Goal: Information Seeking & Learning: Learn about a topic

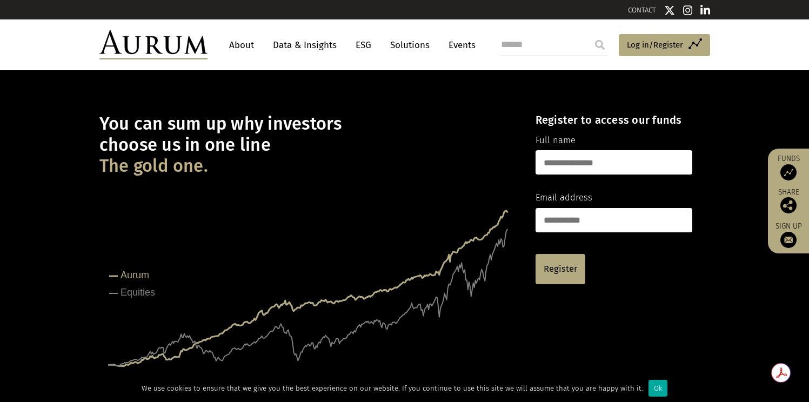
click at [242, 42] on link "About" at bounding box center [242, 45] width 36 height 20
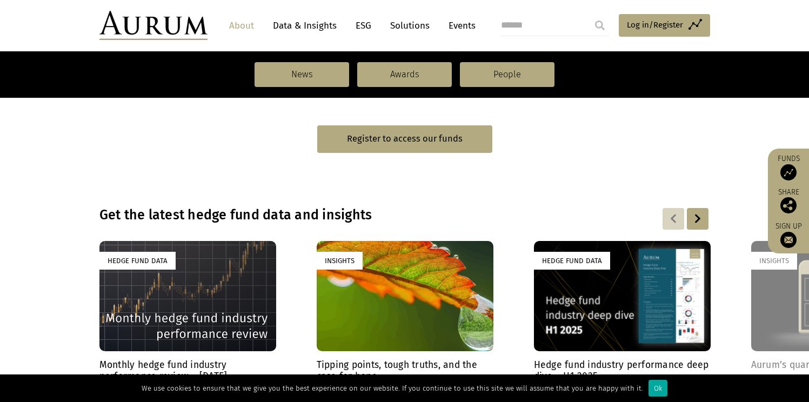
scroll to position [745, 0]
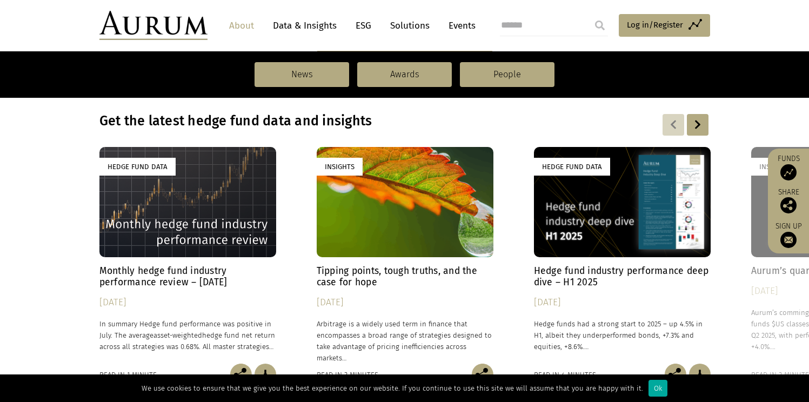
click at [237, 24] on link "About" at bounding box center [242, 26] width 36 height 20
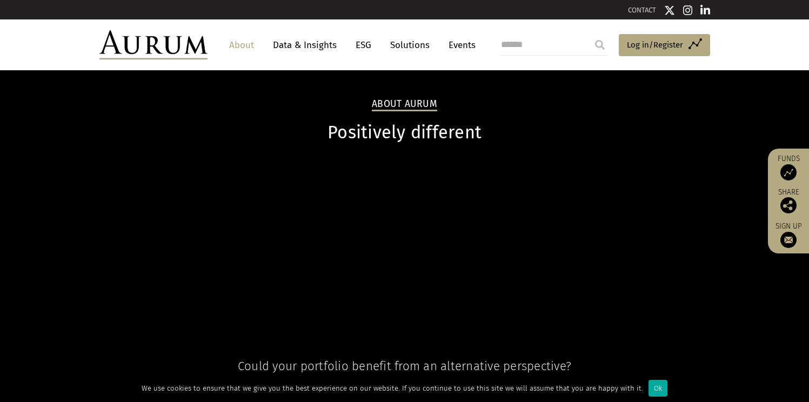
click at [238, 25] on header "About Data & Insights ESG Solutions Events Access Funds Log in/Register Sign ou…" at bounding box center [404, 44] width 809 height 51
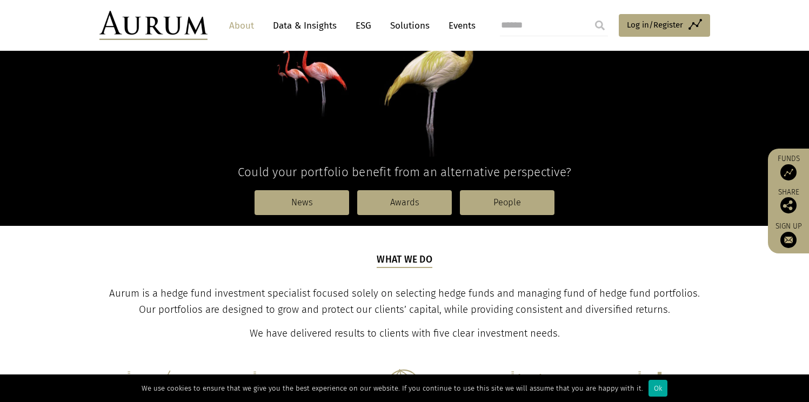
scroll to position [193, 0]
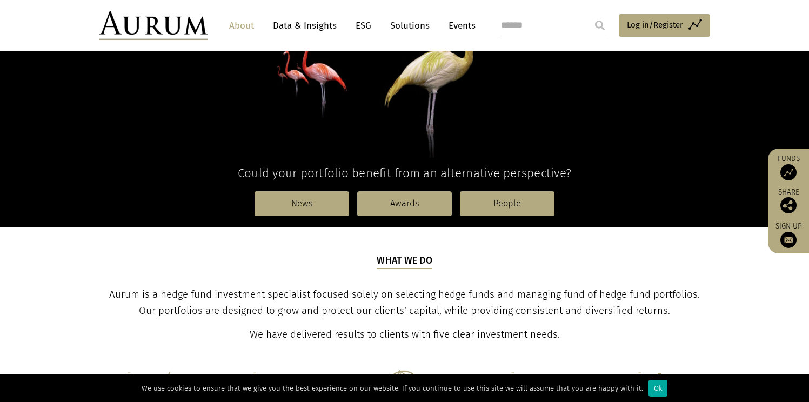
click at [465, 27] on link "Events" at bounding box center [459, 26] width 32 height 20
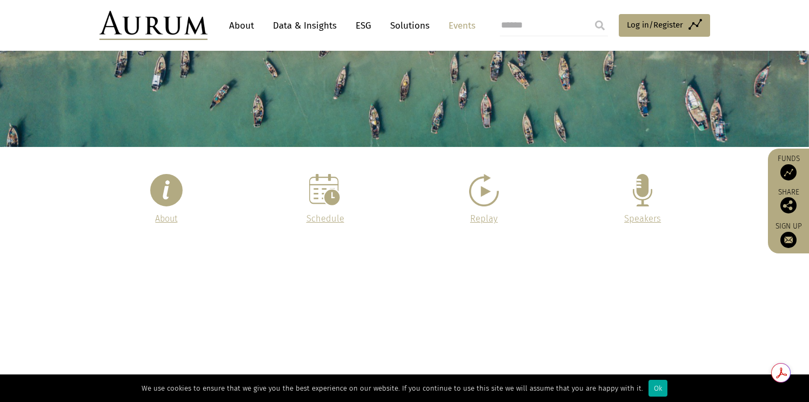
scroll to position [249, 0]
